Goal: Check status

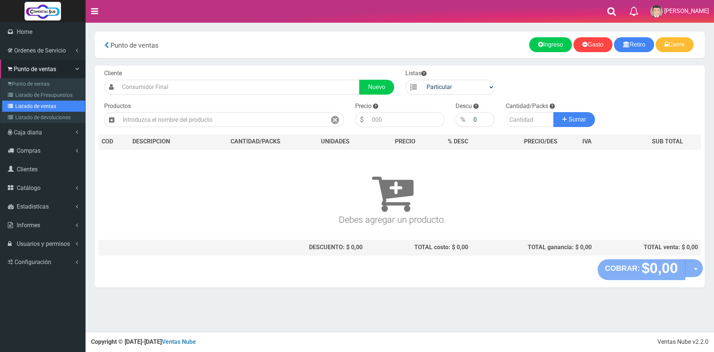
click at [40, 107] on link "Listado de ventas" at bounding box center [43, 105] width 83 height 11
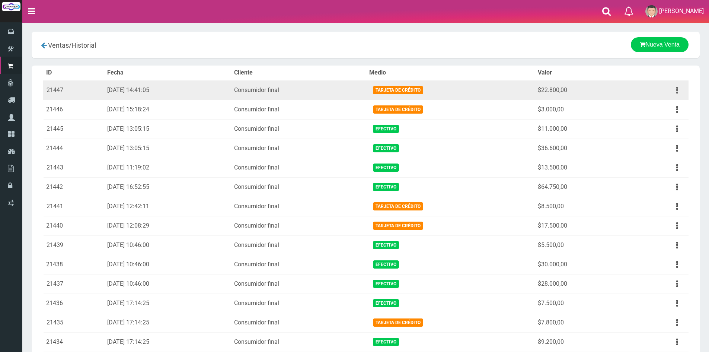
click at [680, 91] on button "button" at bounding box center [677, 90] width 17 height 13
click at [654, 109] on link "Ver" at bounding box center [655, 108] width 59 height 16
